Goal: Information Seeking & Learning: Learn about a topic

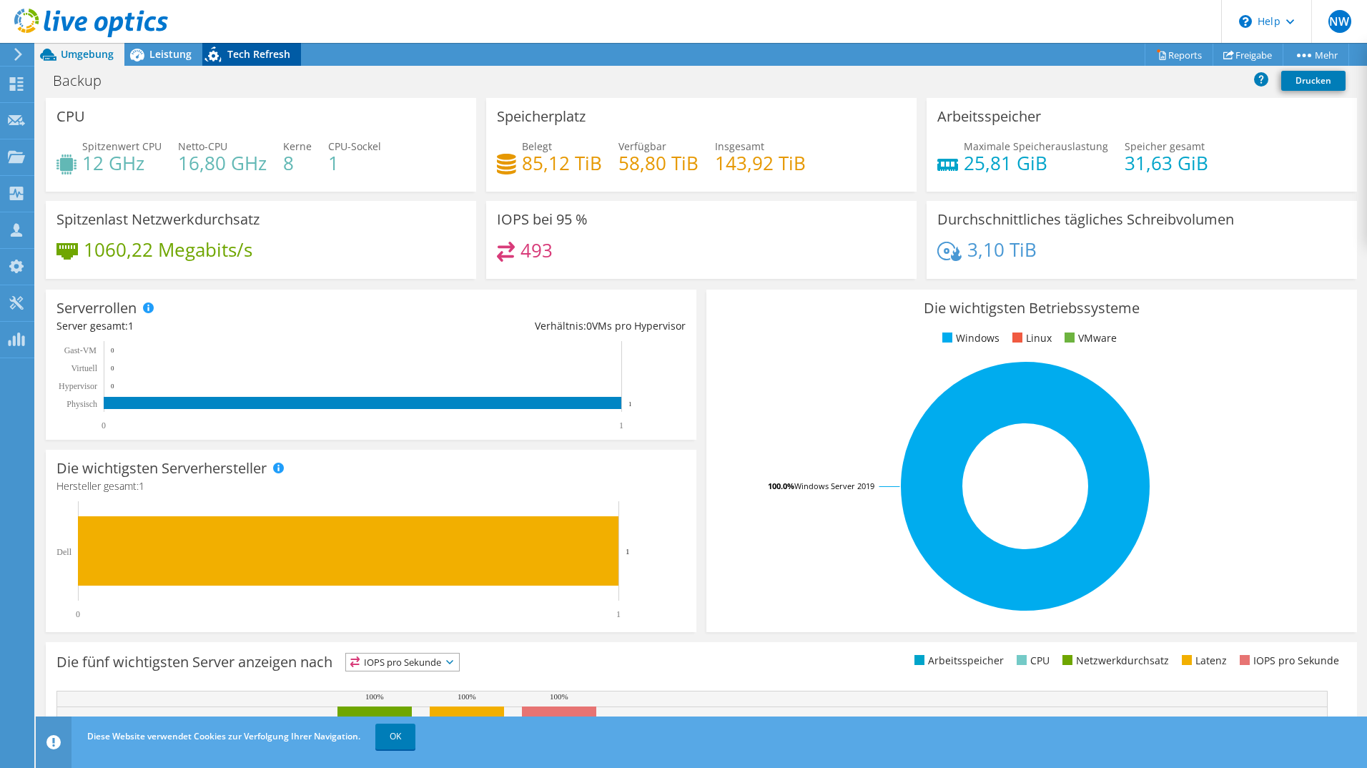
click at [276, 59] on span "Tech Refresh" at bounding box center [258, 54] width 63 height 14
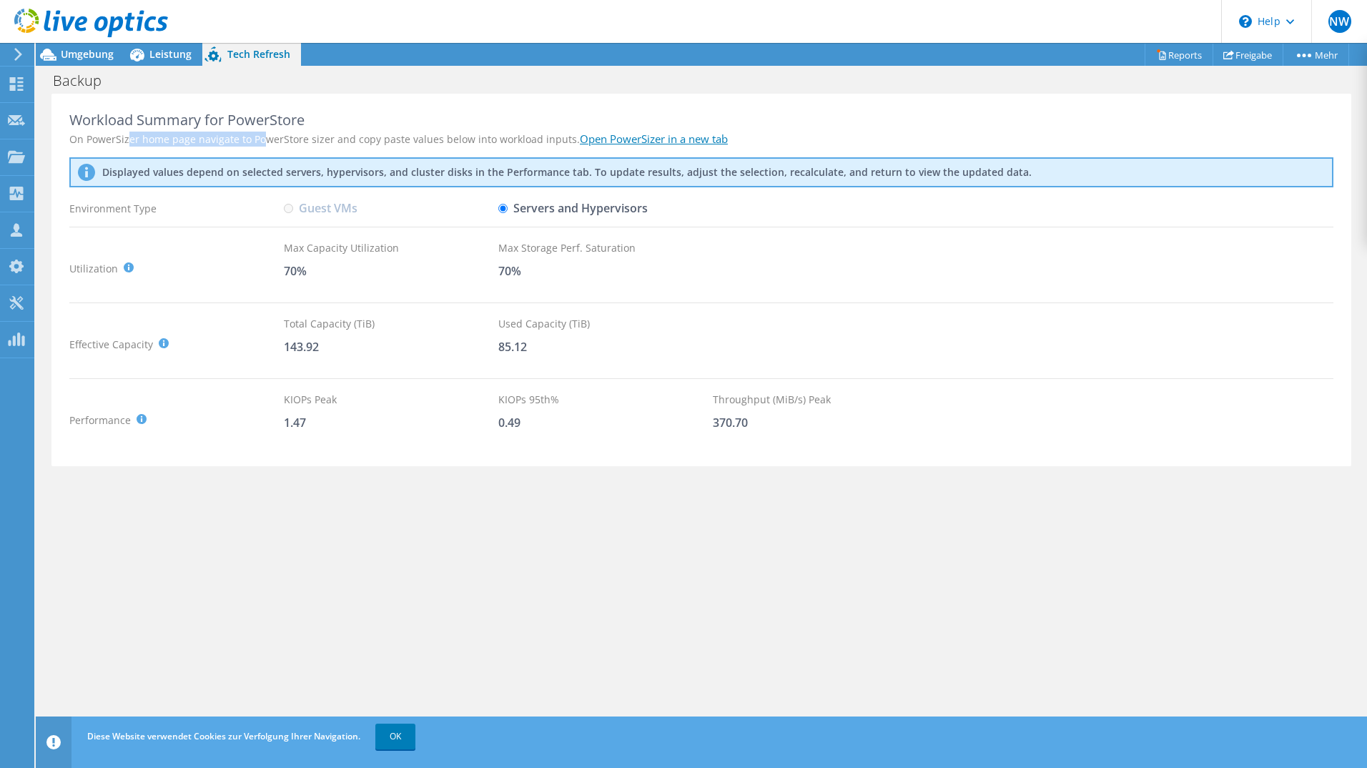
drag, startPoint x: 129, startPoint y: 139, endPoint x: 264, endPoint y: 137, distance: 134.4
click at [264, 137] on div "On PowerSizer home page navigate to PowerStore sizer and copy paste values belo…" at bounding box center [701, 139] width 1264 height 15
drag, startPoint x: 177, startPoint y: 139, endPoint x: 310, endPoint y: 139, distance: 133.0
click at [310, 139] on div "On PowerSizer home page navigate to PowerStore sizer and copy paste values belo…" at bounding box center [701, 139] width 1264 height 15
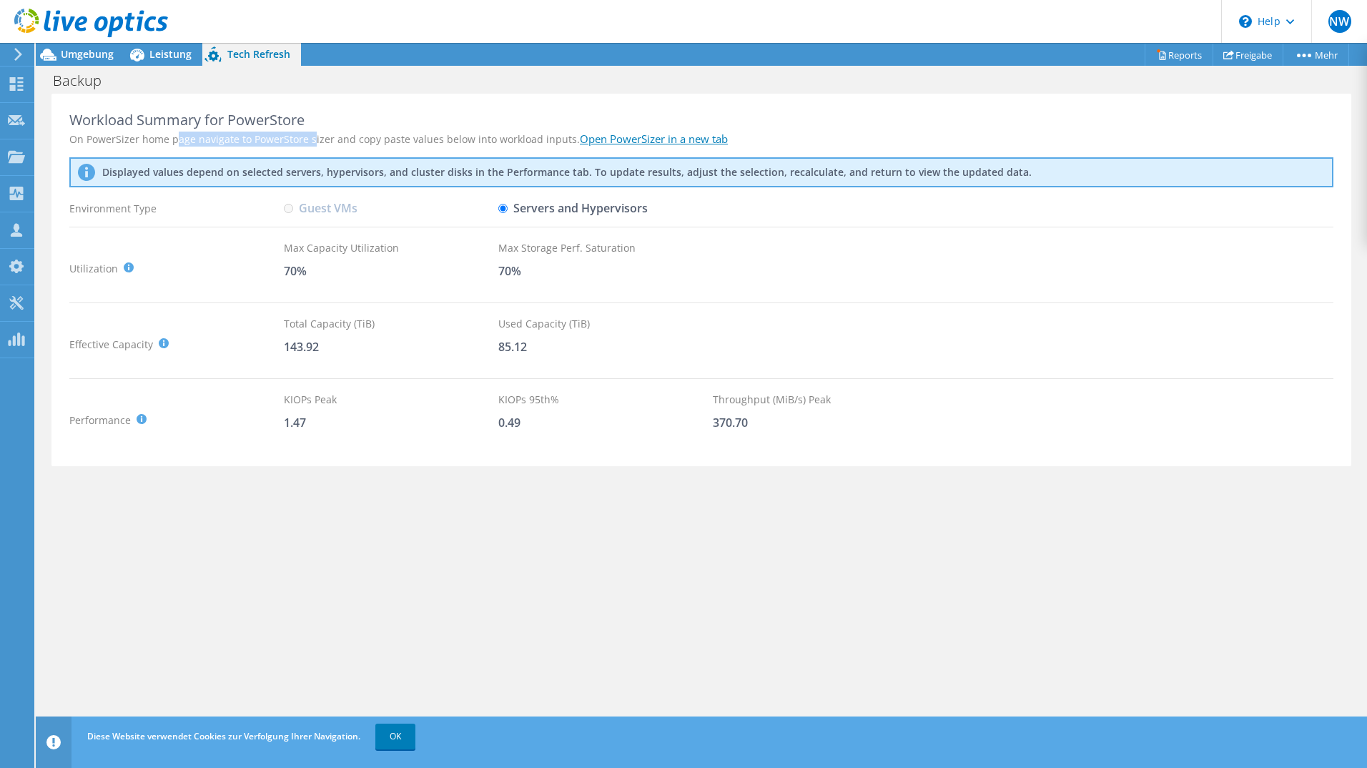
click at [310, 139] on div "On PowerSizer home page navigate to PowerStore sizer and copy paste values belo…" at bounding box center [701, 139] width 1264 height 15
drag, startPoint x: 238, startPoint y: 139, endPoint x: 385, endPoint y: 138, distance: 146.6
click at [385, 138] on div "On PowerSizer home page navigate to PowerStore sizer and copy paste values belo…" at bounding box center [701, 139] width 1264 height 15
drag, startPoint x: 322, startPoint y: 139, endPoint x: 400, endPoint y: 139, distance: 77.9
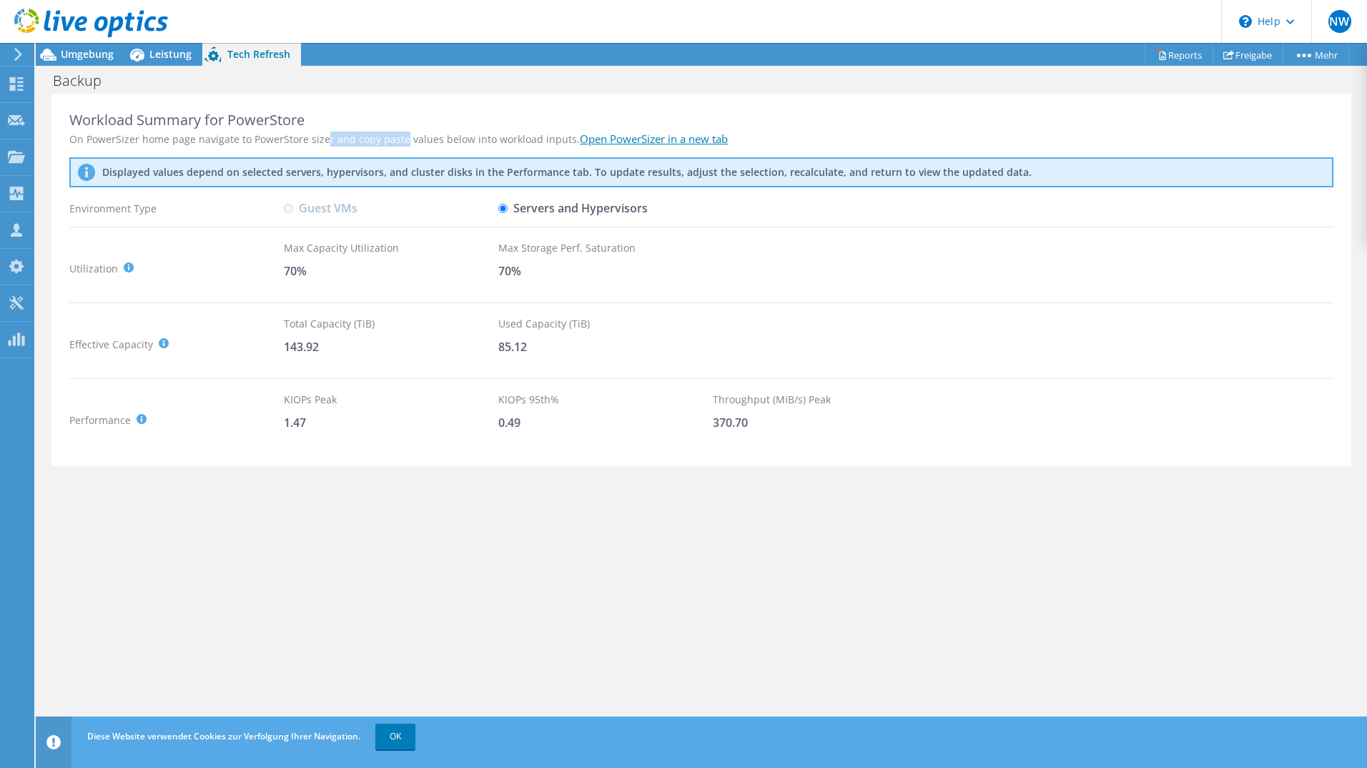
click at [400, 139] on div "On PowerSizer home page navigate to PowerStore sizer and copy paste values belo…" at bounding box center [701, 139] width 1264 height 15
drag, startPoint x: 478, startPoint y: 139, endPoint x: 362, endPoint y: 139, distance: 116.5
click at [362, 139] on div "On PowerSizer home page navigate to PowerStore sizer and copy paste values belo…" at bounding box center [701, 139] width 1264 height 15
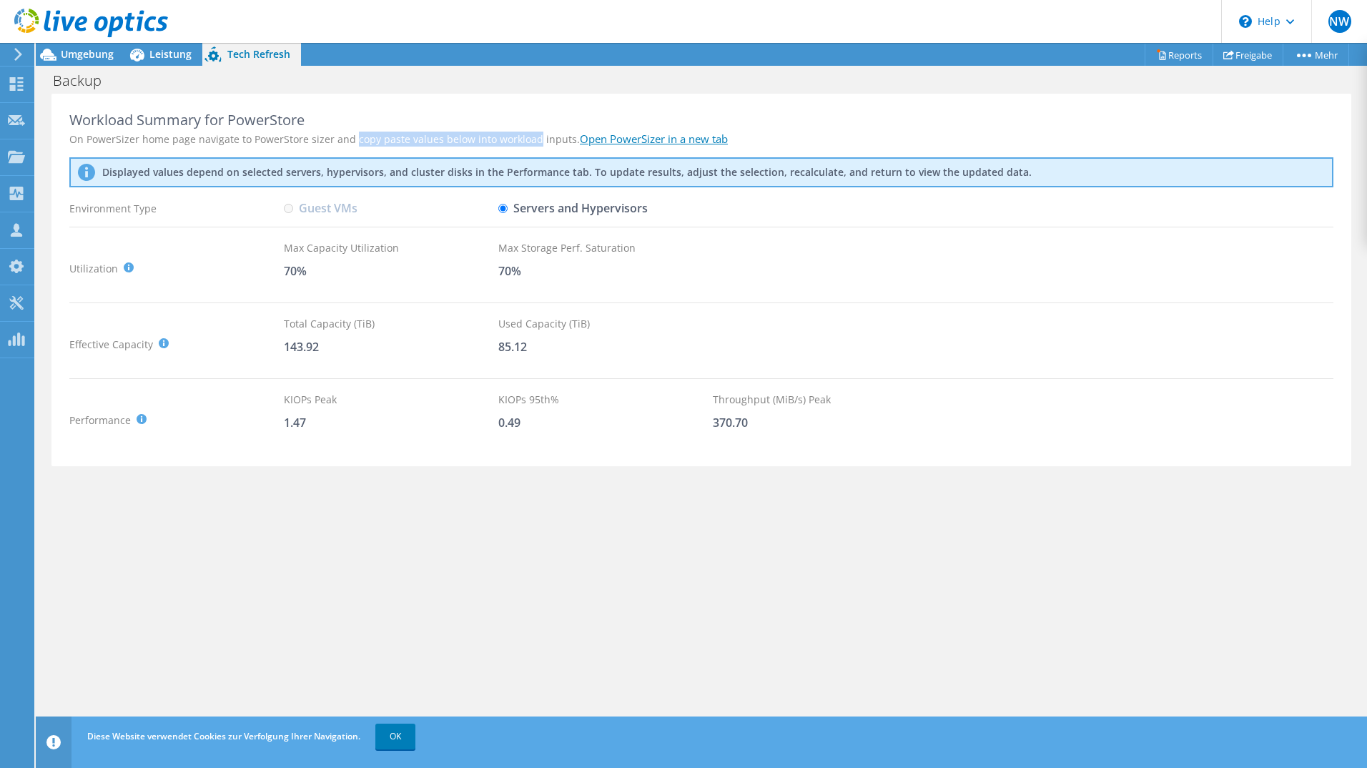
drag, startPoint x: 362, startPoint y: 139, endPoint x: 491, endPoint y: 139, distance: 129.4
click at [491, 139] on div "On PowerSizer home page navigate to PowerStore sizer and copy paste values belo…" at bounding box center [701, 139] width 1264 height 15
drag, startPoint x: 523, startPoint y: 136, endPoint x: 362, endPoint y: 140, distance: 161.6
click at [362, 140] on div "On PowerSizer home page navigate to PowerStore sizer and copy paste values belo…" at bounding box center [701, 139] width 1264 height 15
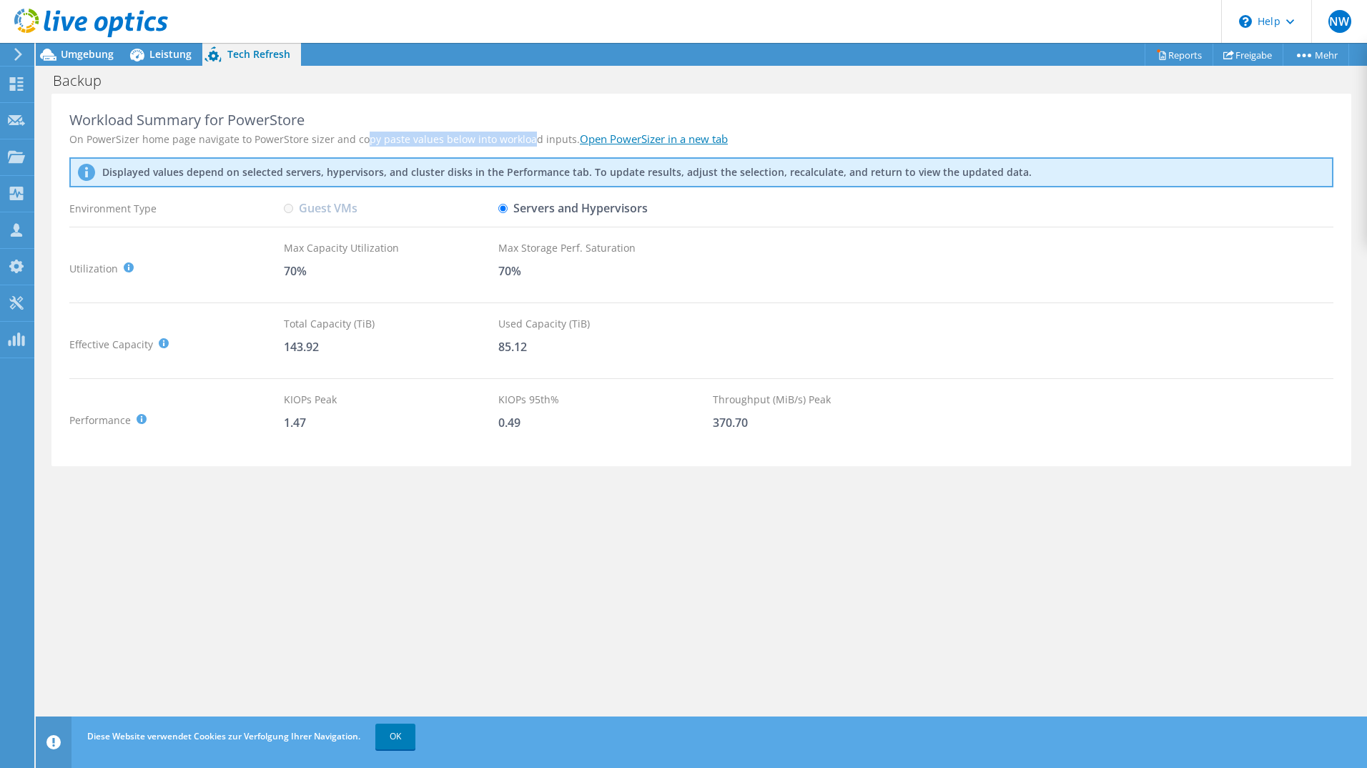
click at [362, 140] on div "On PowerSizer home page navigate to PowerStore sizer and copy paste values belo…" at bounding box center [701, 139] width 1264 height 15
drag, startPoint x: 362, startPoint y: 140, endPoint x: 771, endPoint y: 139, distance: 409.0
click at [771, 139] on div "On PowerSizer home page navigate to PowerStore sizer and copy paste values belo…" at bounding box center [701, 139] width 1264 height 15
drag, startPoint x: 93, startPoint y: 175, endPoint x: 756, endPoint y: 177, distance: 662.8
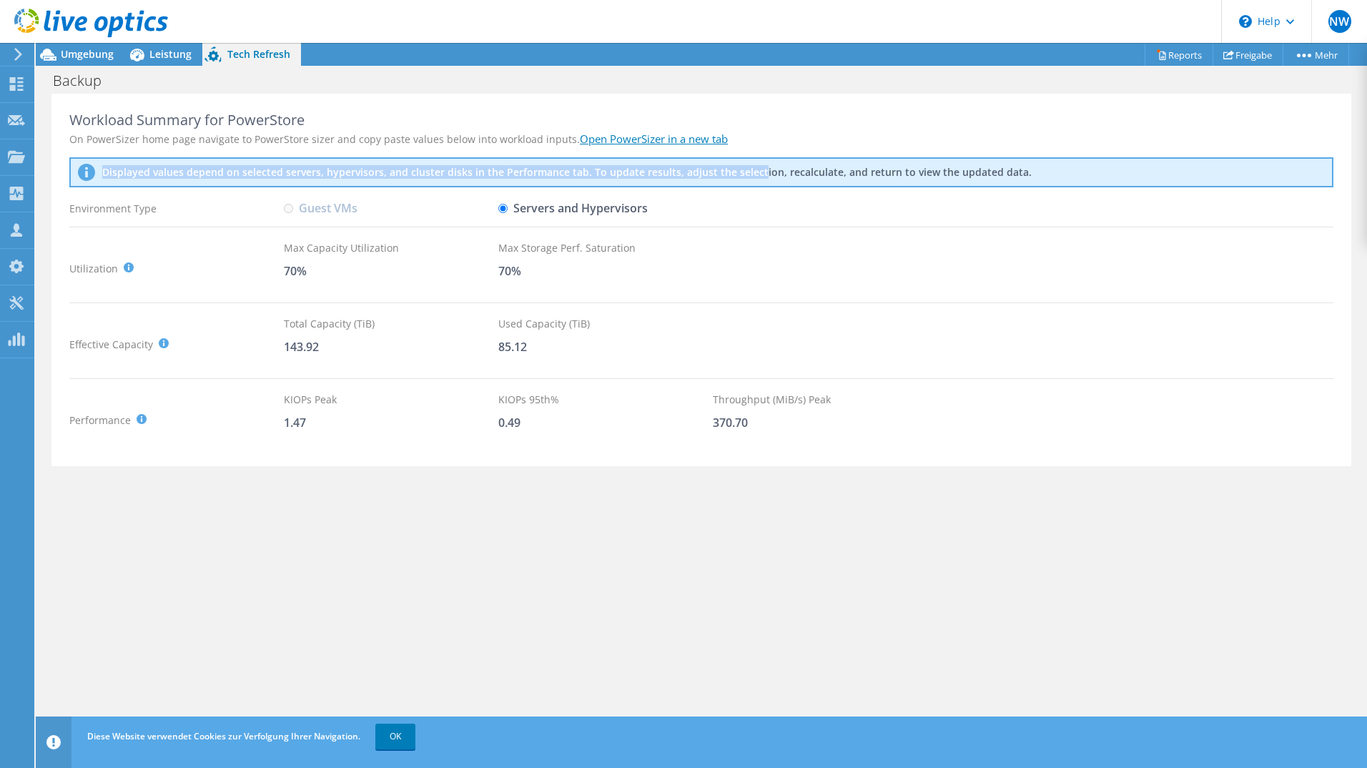
click at [756, 177] on div "Displayed values depend on selected servers, hypervisors, and cluster disks in …" at bounding box center [701, 172] width 1264 height 30
click at [756, 177] on p "Displayed values depend on selected servers, hypervisors, and cluster disks in …" at bounding box center [441, 172] width 679 height 13
drag, startPoint x: 666, startPoint y: 170, endPoint x: 1018, endPoint y: 176, distance: 351.8
click at [1018, 176] on div "Displayed values depend on selected servers, hypervisors, and cluster disks in …" at bounding box center [701, 172] width 1264 height 30
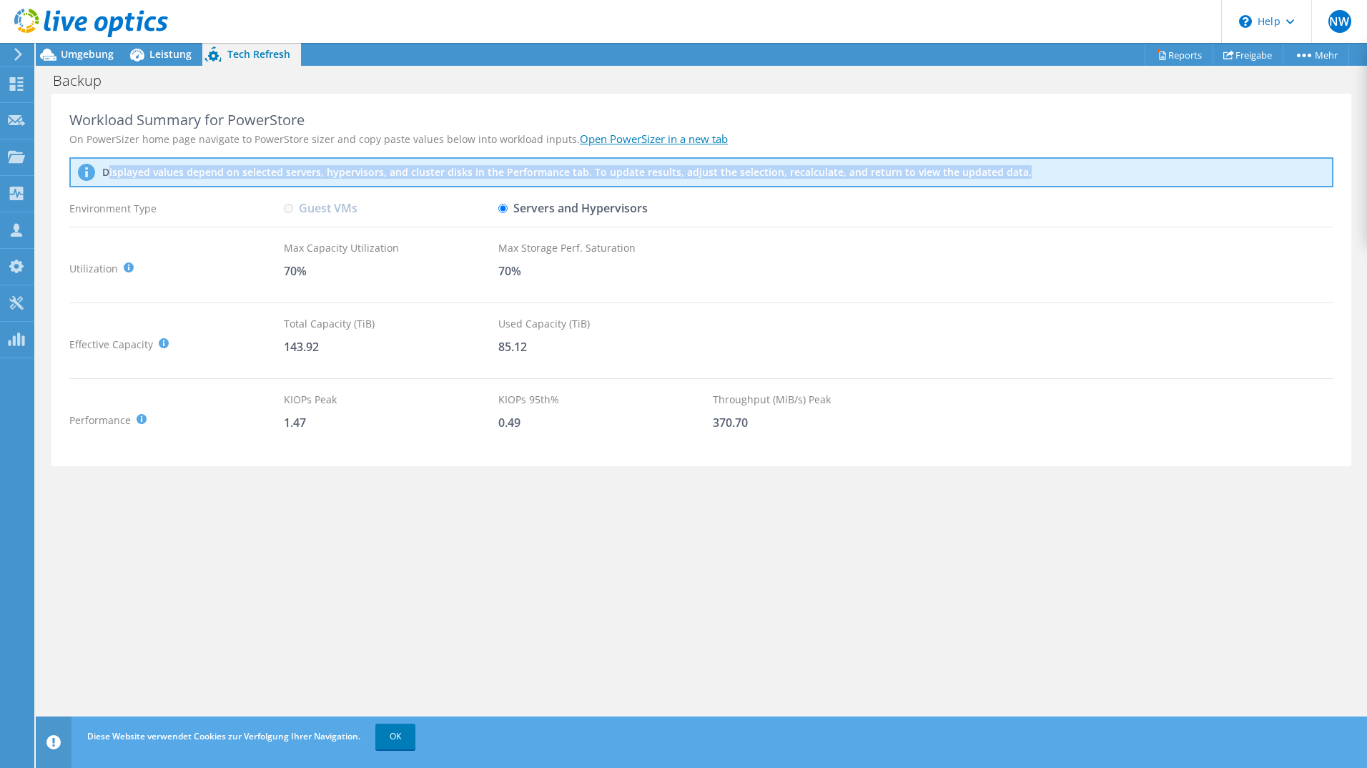
drag, startPoint x: 1020, startPoint y: 175, endPoint x: 107, endPoint y: 177, distance: 913.1
click at [107, 177] on div "Displayed values depend on selected servers, hypervisors, and cluster disks in …" at bounding box center [701, 172] width 1264 height 30
drag, startPoint x: 107, startPoint y: 177, endPoint x: 84, endPoint y: 194, distance: 28.8
click at [84, 194] on div "Displayed values depend on selected servers, hypervisors, and cluster disks in …" at bounding box center [701, 176] width 1264 height 39
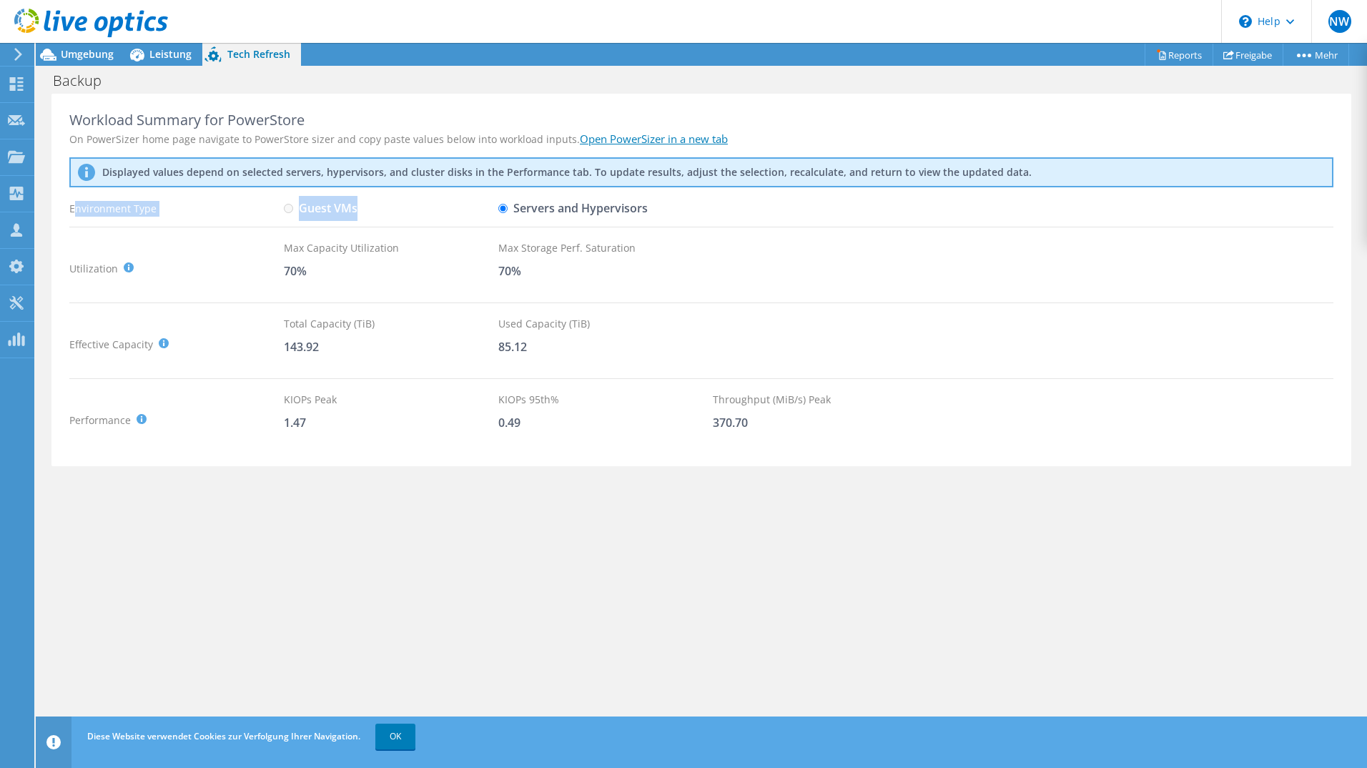
drag, startPoint x: 74, startPoint y: 201, endPoint x: 681, endPoint y: 207, distance: 607.1
click at [681, 207] on div "Environment Type Guest VMs Servers and Hypervisors" at bounding box center [701, 208] width 1264 height 25
click at [626, 508] on div "Workload Summary for PowerStore On PowerSizer home page navigate to PowerStore …" at bounding box center [701, 417] width 1331 height 646
drag, startPoint x: 498, startPoint y: 239, endPoint x: 628, endPoint y: 237, distance: 130.9
click at [628, 237] on div "Workload Summary for PowerStore On PowerSizer home page navigate to PowerStore …" at bounding box center [701, 280] width 1300 height 373
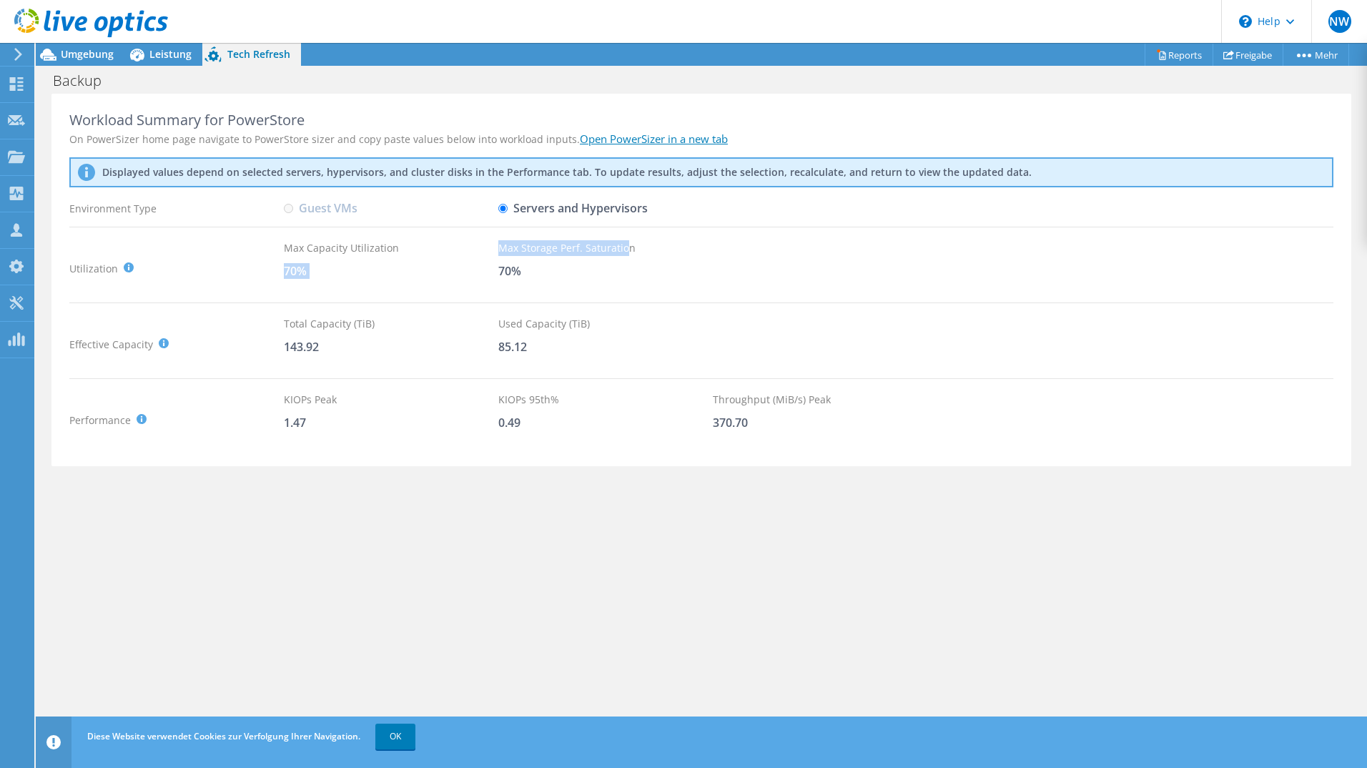
click at [628, 237] on div "Workload Summary for PowerStore On PowerSizer home page navigate to PowerStore …" at bounding box center [701, 280] width 1300 height 373
click at [340, 450] on div "Workload Summary for PowerStore On PowerSizer home page navigate to PowerStore …" at bounding box center [701, 280] width 1300 height 373
click at [166, 52] on span "Leistung" at bounding box center [170, 54] width 42 height 14
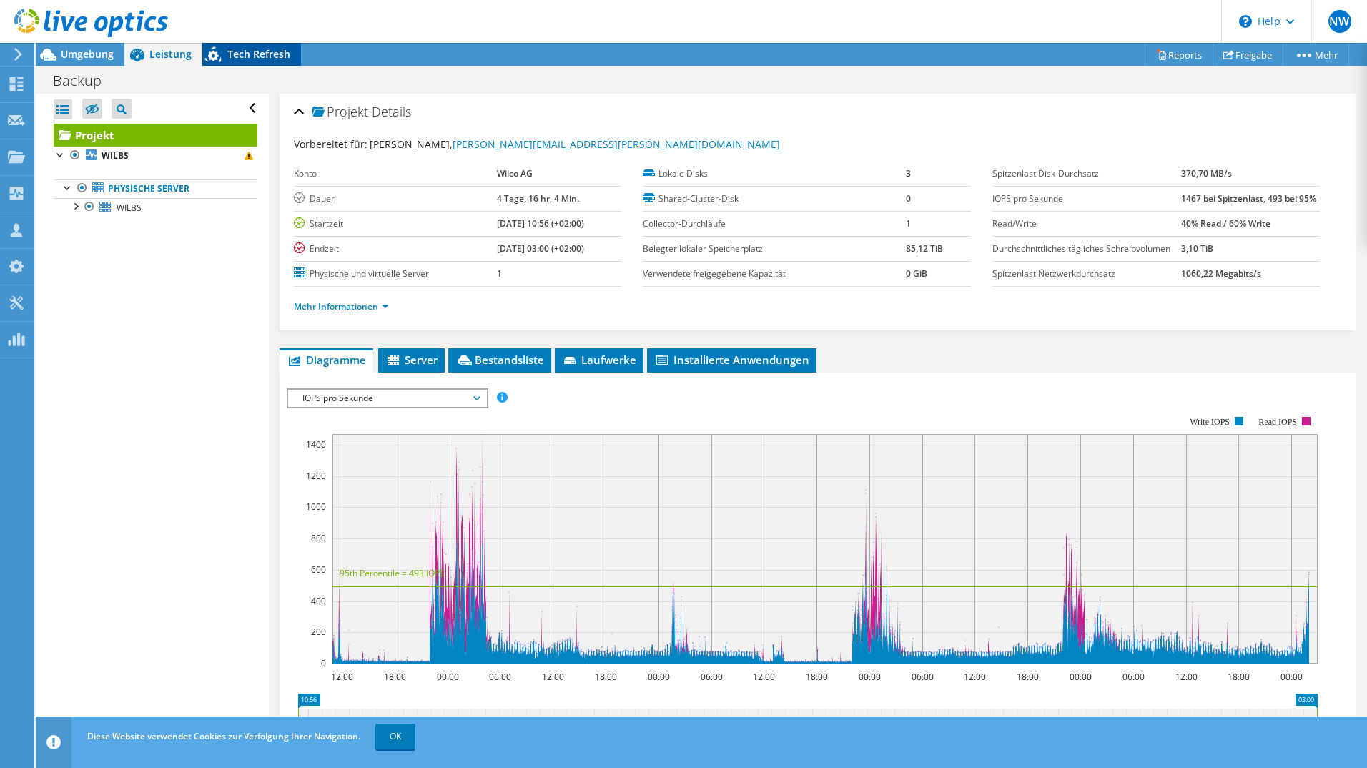
click at [270, 57] on span "Tech Refresh" at bounding box center [258, 54] width 63 height 14
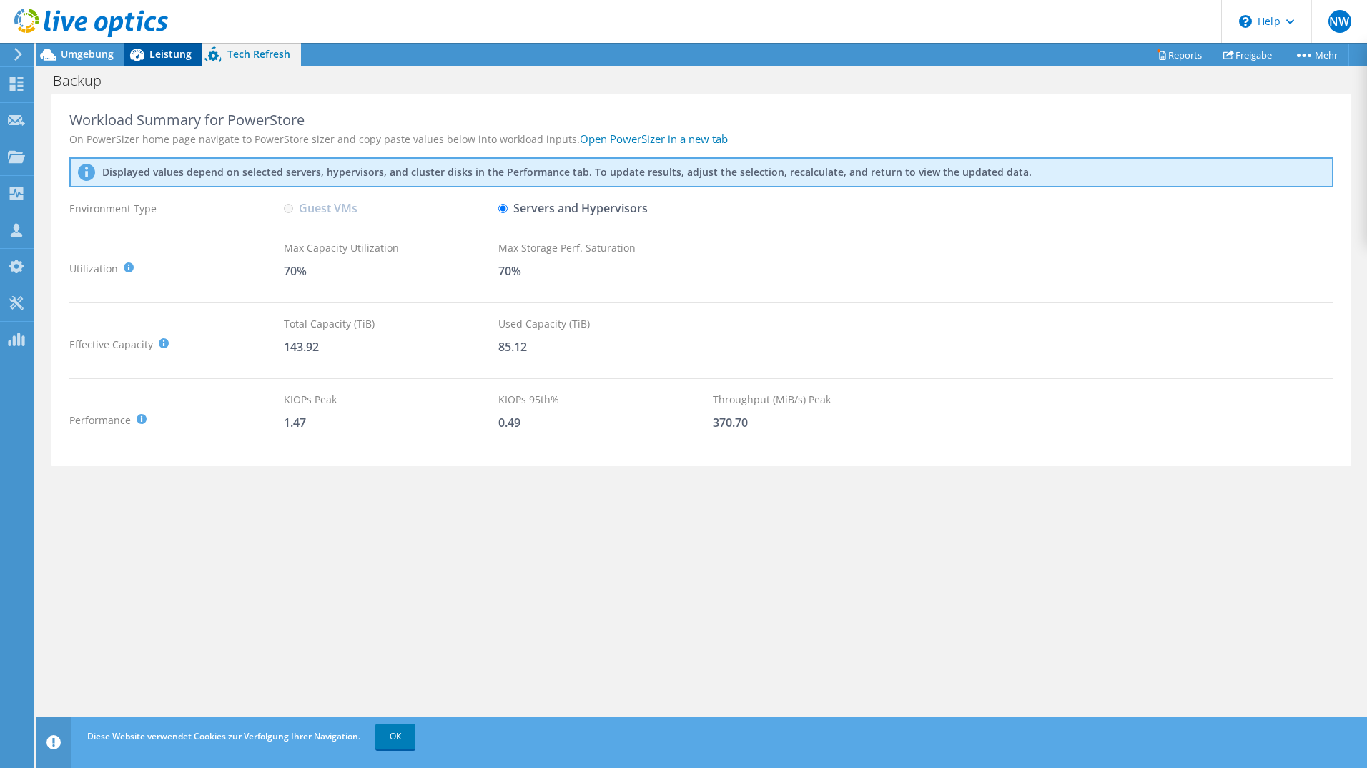
click at [164, 56] on span "Leistung" at bounding box center [170, 54] width 42 height 14
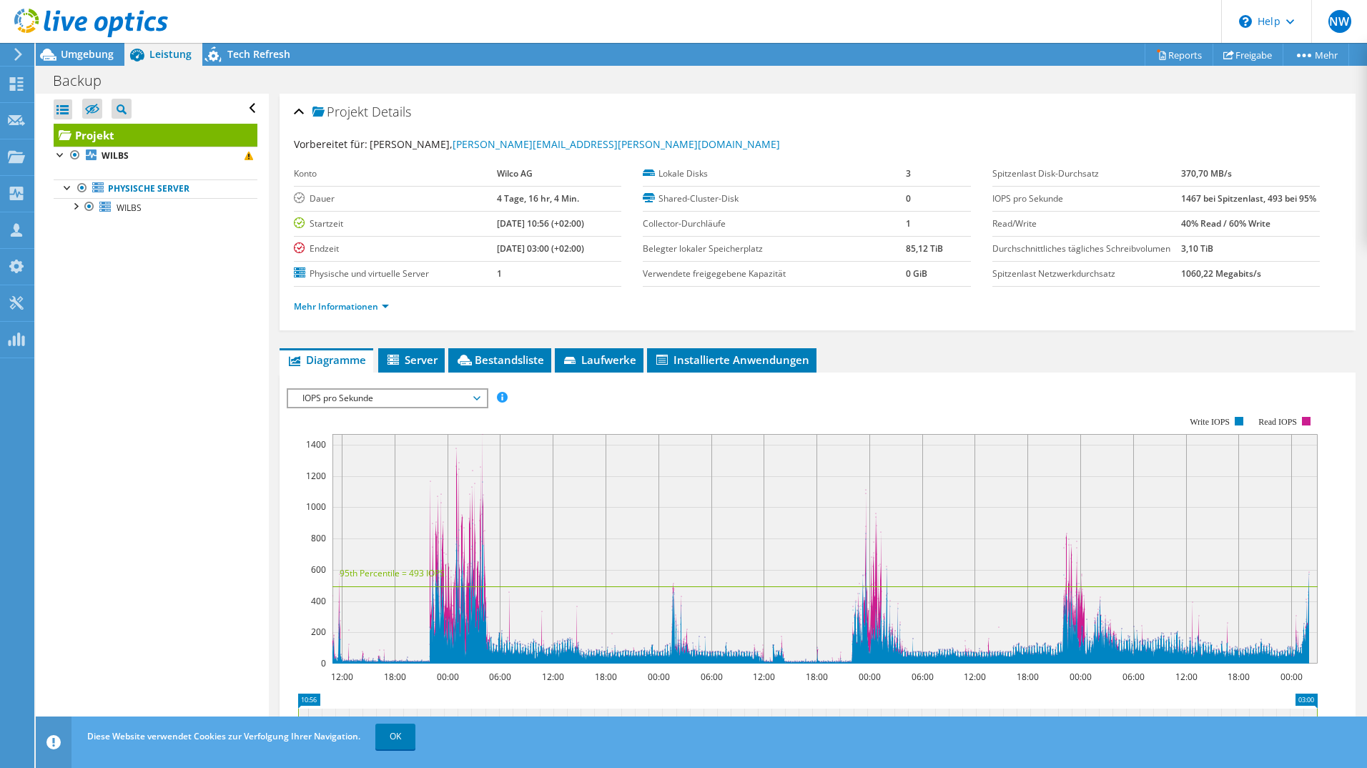
click at [217, 418] on div "Alle öffnen Alle schließen Ausgeschlossene Knoten verbergen Projektbaumfilter" at bounding box center [152, 417] width 232 height 646
click at [74, 207] on div at bounding box center [75, 205] width 14 height 14
click at [143, 325] on div "Alle öffnen Alle schließen Ausgeschlossene Knoten verbergen Projektbaumfilter" at bounding box center [152, 417] width 232 height 646
click at [86, 282] on div at bounding box center [82, 280] width 14 height 14
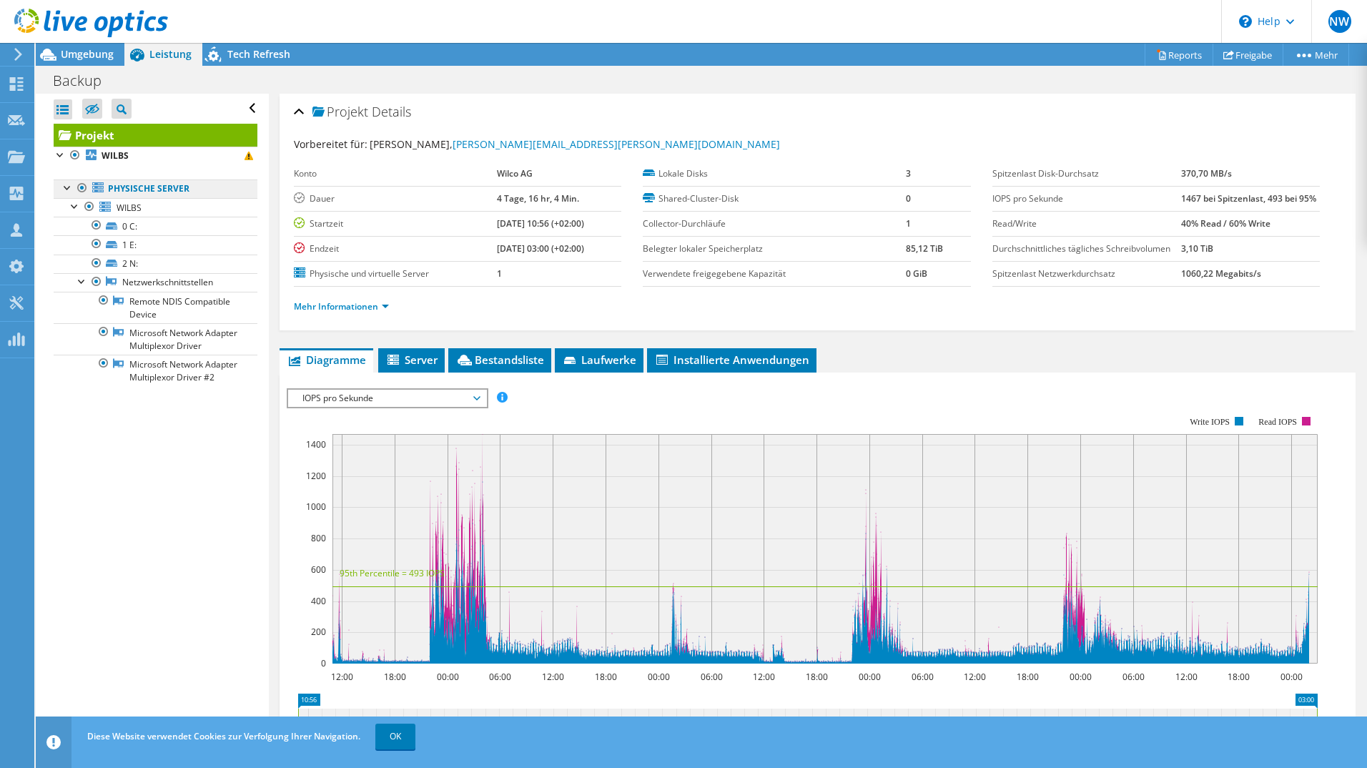
click at [144, 190] on link "Physische Server" at bounding box center [156, 188] width 204 height 19
click at [97, 61] on div "Umgebung" at bounding box center [80, 54] width 89 height 23
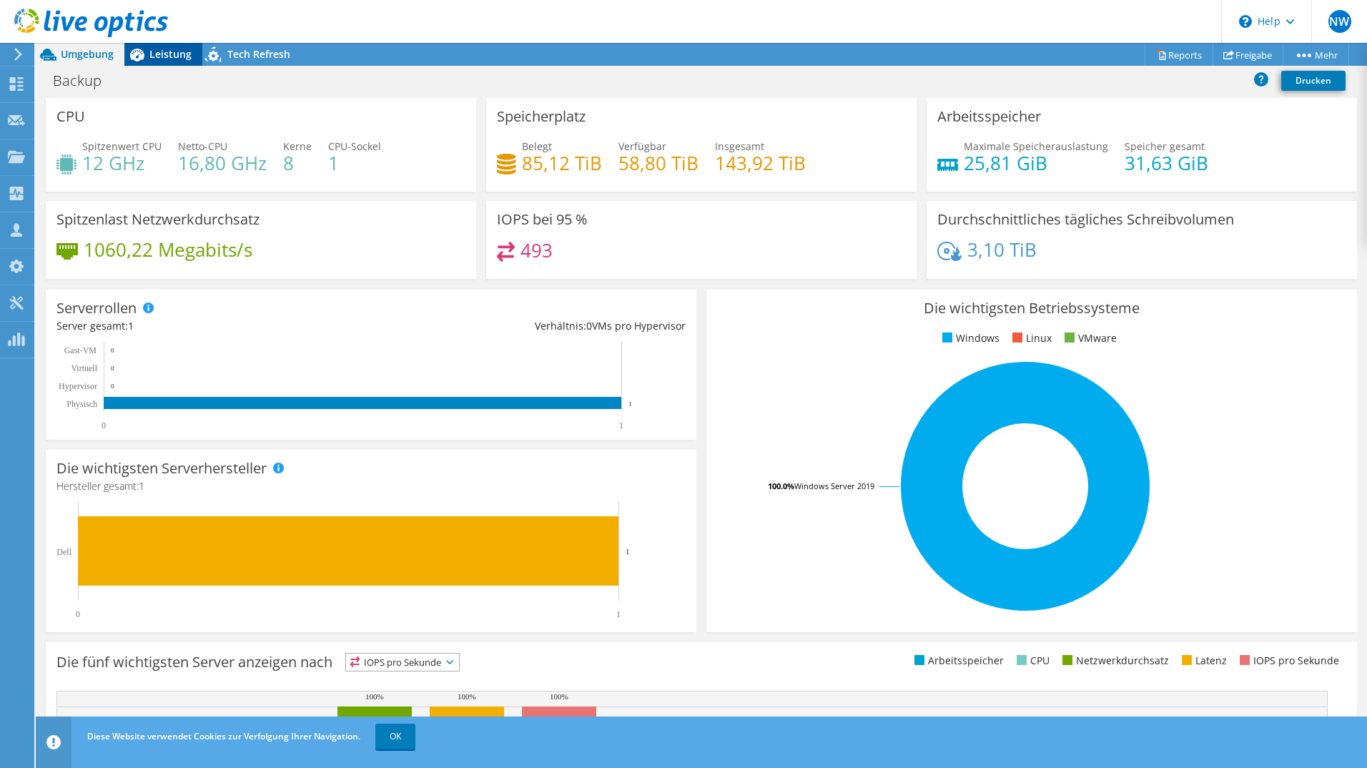
click at [143, 54] on icon at bounding box center [137, 55] width 14 height 13
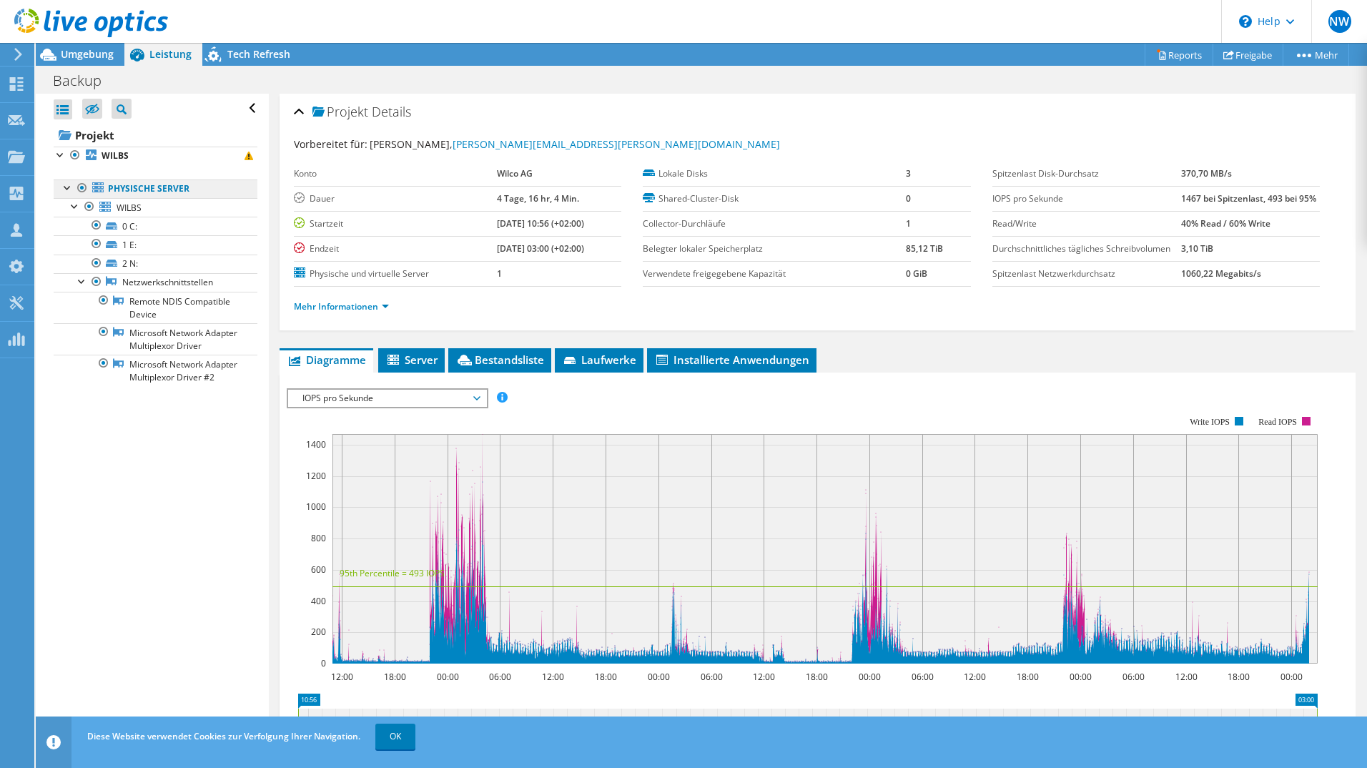
click at [125, 184] on link "Physische Server" at bounding box center [156, 188] width 204 height 19
drag, startPoint x: 165, startPoint y: 464, endPoint x: 174, endPoint y: 458, distance: 10.9
click at [166, 464] on div "Alle öffnen Alle schließen Ausgeschlossene Knoten verbergen Projektbaumfilter" at bounding box center [152, 417] width 232 height 646
click at [108, 61] on div "Umgebung" at bounding box center [80, 54] width 89 height 23
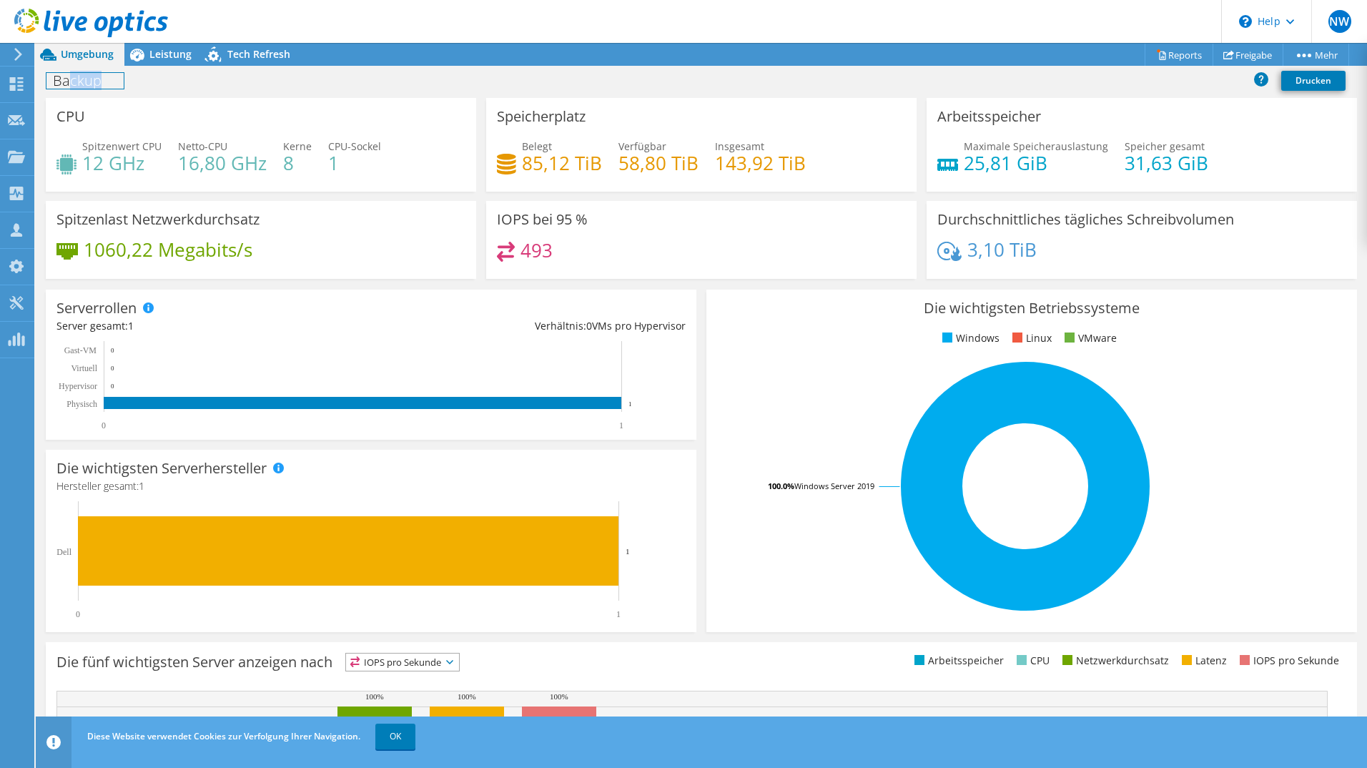
drag, startPoint x: 72, startPoint y: 80, endPoint x: 132, endPoint y: 85, distance: 59.6
click at [132, 85] on div "Backup Drucken" at bounding box center [701, 80] width 1331 height 26
drag, startPoint x: 99, startPoint y: 82, endPoint x: 71, endPoint y: 80, distance: 27.9
click at [71, 80] on h1 "Backup" at bounding box center [84, 81] width 77 height 16
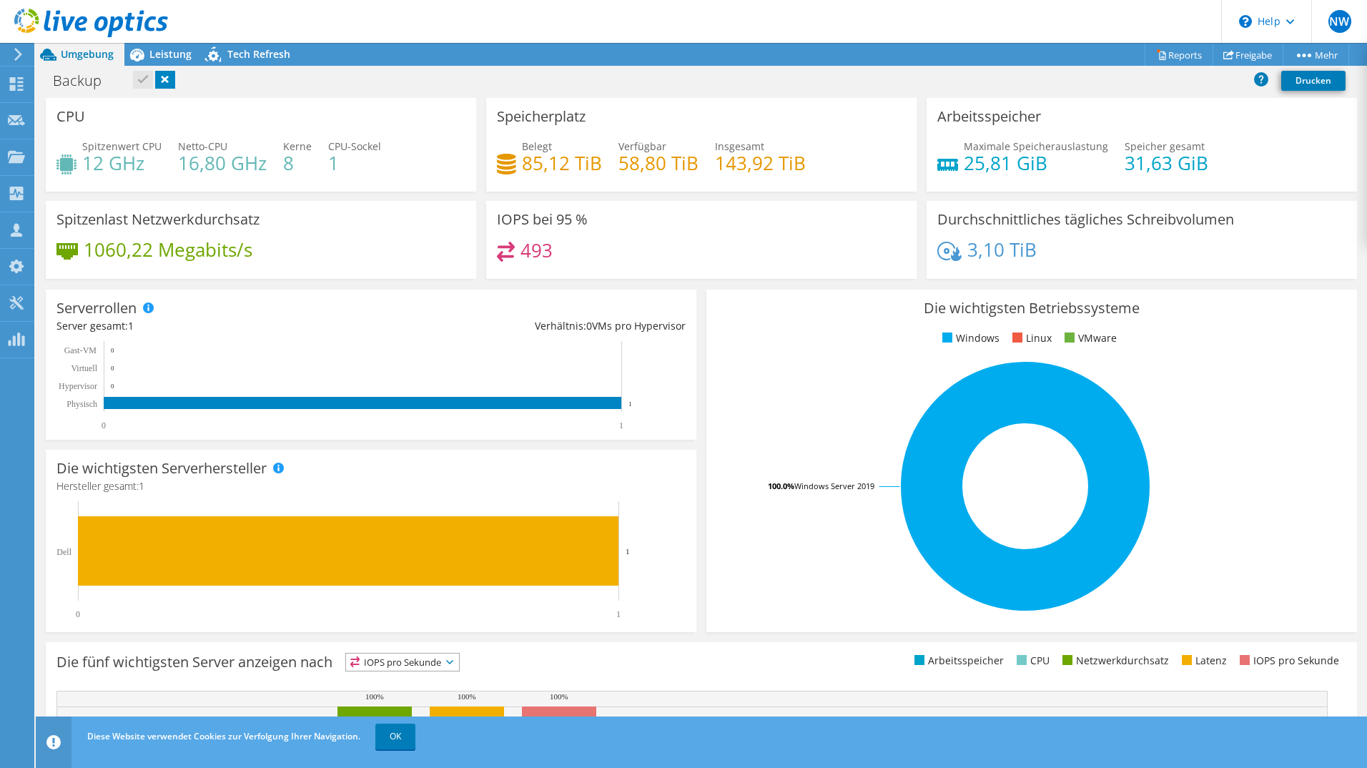
click at [265, 82] on div "Backup Drucken" at bounding box center [701, 80] width 1331 height 26
click at [11, 86] on use at bounding box center [17, 84] width 14 height 14
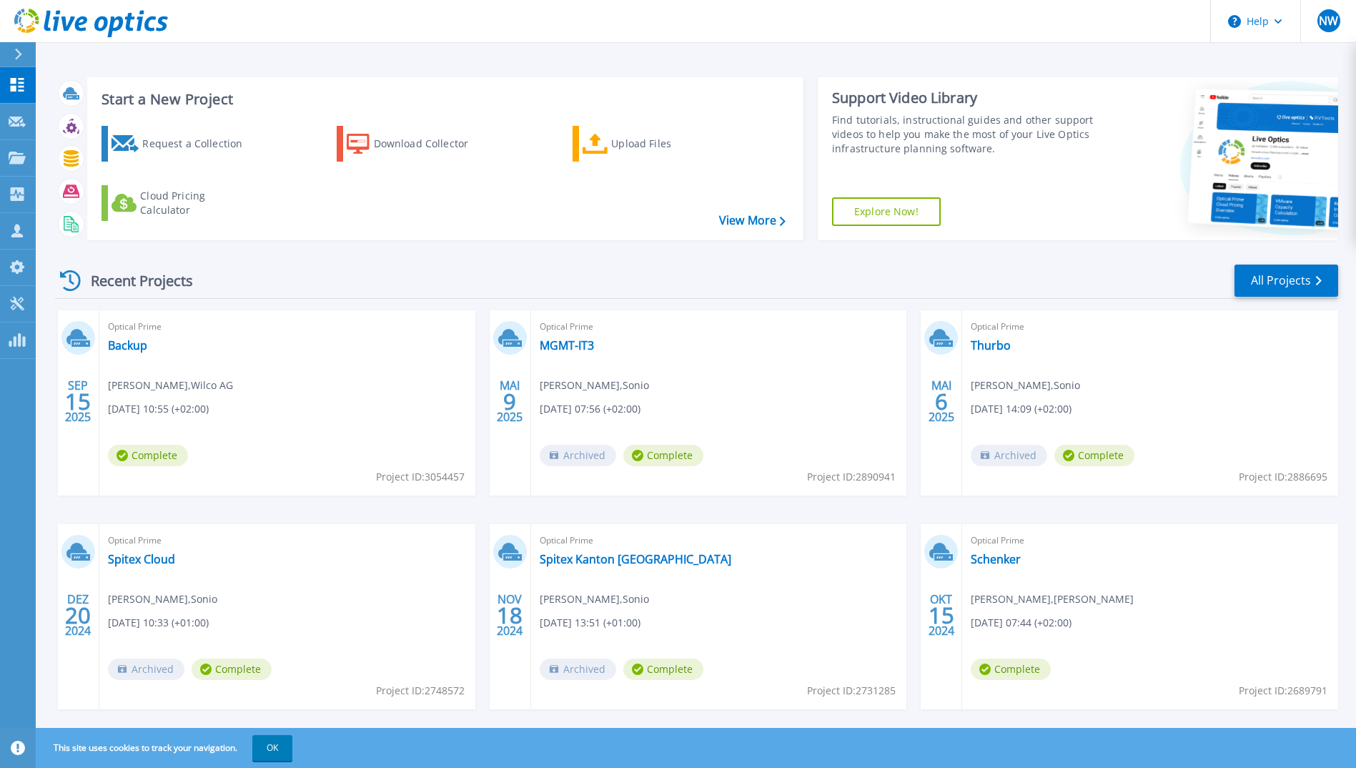
click at [306, 279] on div "Recent Projects All Projects" at bounding box center [696, 281] width 1283 height 36
click at [325, 281] on div "Recent Projects All Projects" at bounding box center [696, 281] width 1283 height 36
click at [119, 350] on link "Backup" at bounding box center [127, 345] width 39 height 14
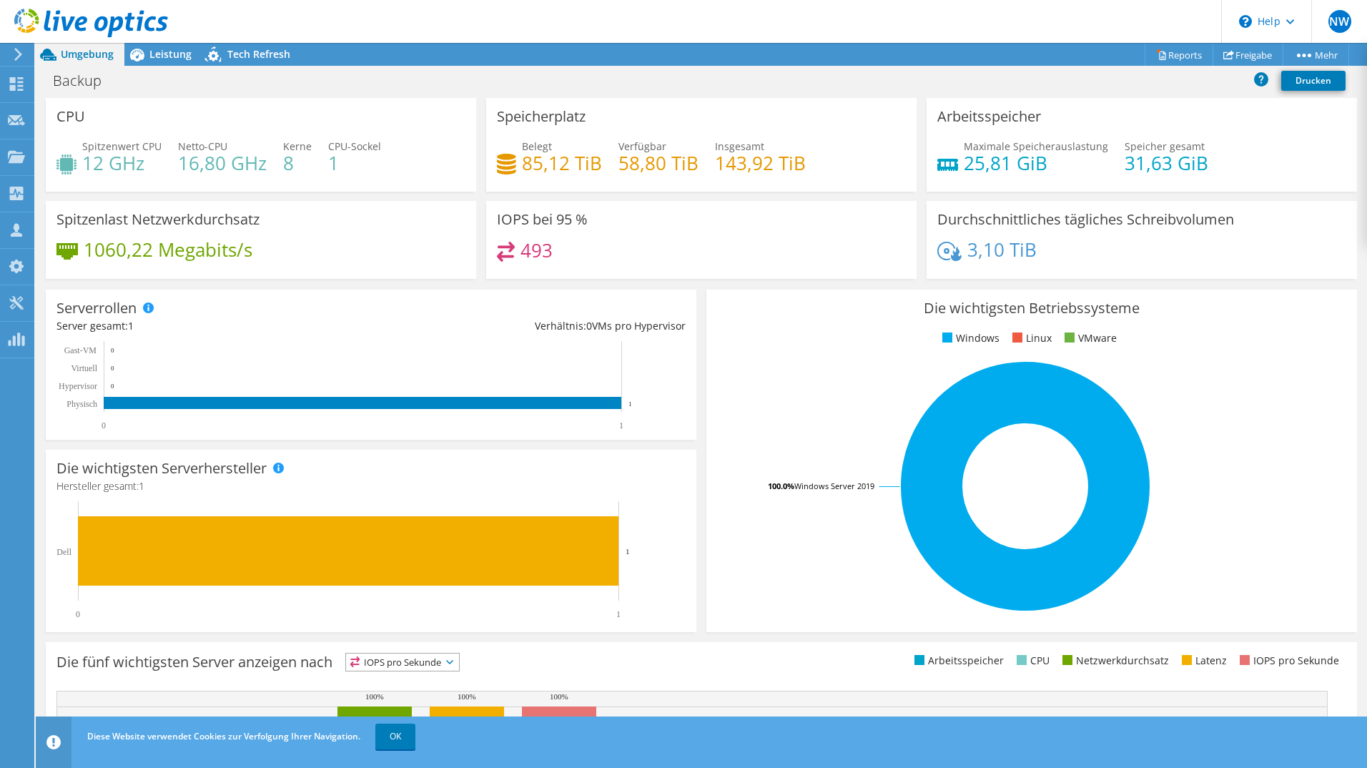
click at [37, 536] on section "CPU Spitzenwert CPU 12 GHz Netto-CPU 16,80 GHz Kerne 8 CPU-Sockel 1 Speicherpla…" at bounding box center [701, 514] width 1331 height 833
